Goal: Information Seeking & Learning: Understand process/instructions

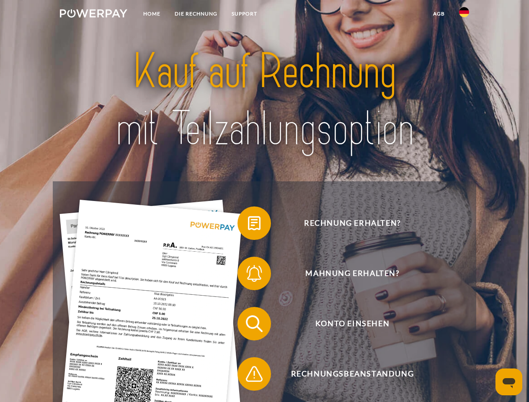
click at [93, 15] on img at bounding box center [93, 13] width 67 height 8
click at [464, 15] on img at bounding box center [464, 12] width 10 height 10
click at [439, 14] on link "agb" at bounding box center [439, 13] width 26 height 15
click at [248, 225] on span at bounding box center [242, 223] width 42 height 42
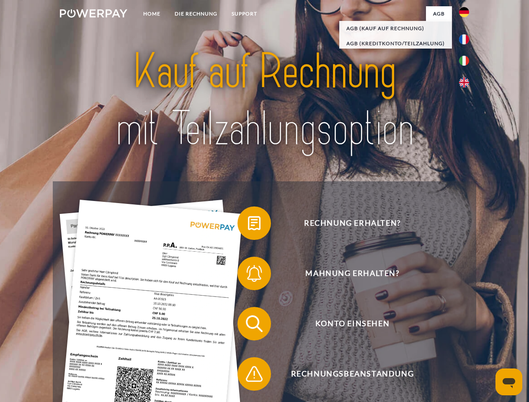
click at [248, 275] on span at bounding box center [242, 274] width 42 height 42
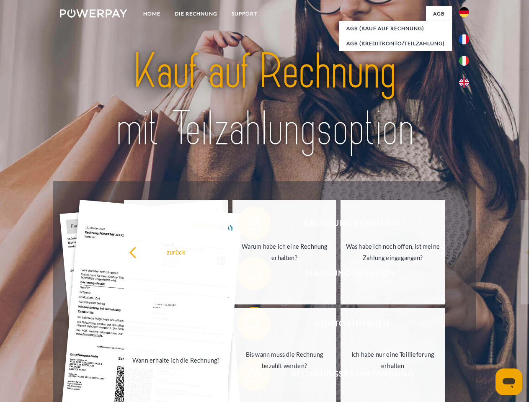
click at [248, 326] on link "Bis wann muss die Rechnung bezahlt werden?" at bounding box center [285, 360] width 104 height 105
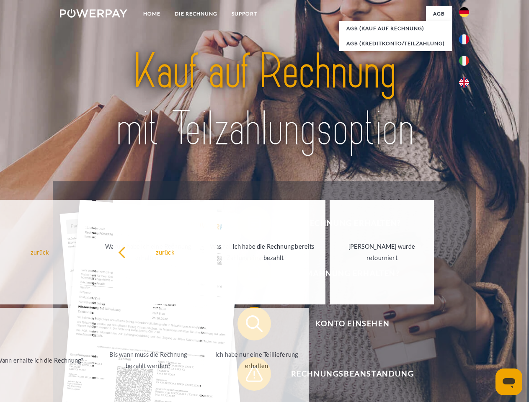
click at [248, 376] on span at bounding box center [242, 374] width 42 height 42
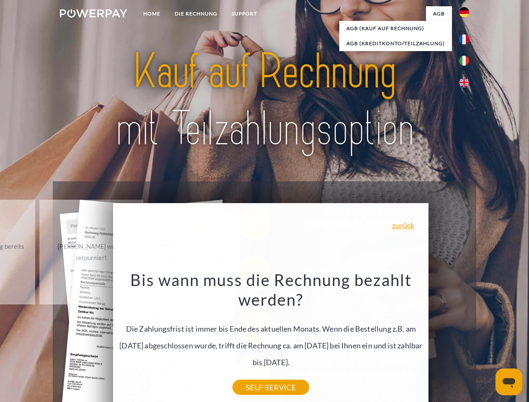
click at [509, 382] on icon "Messaging-Fenster öffnen" at bounding box center [509, 383] width 13 height 10
